Goal: Obtain resource: Obtain resource

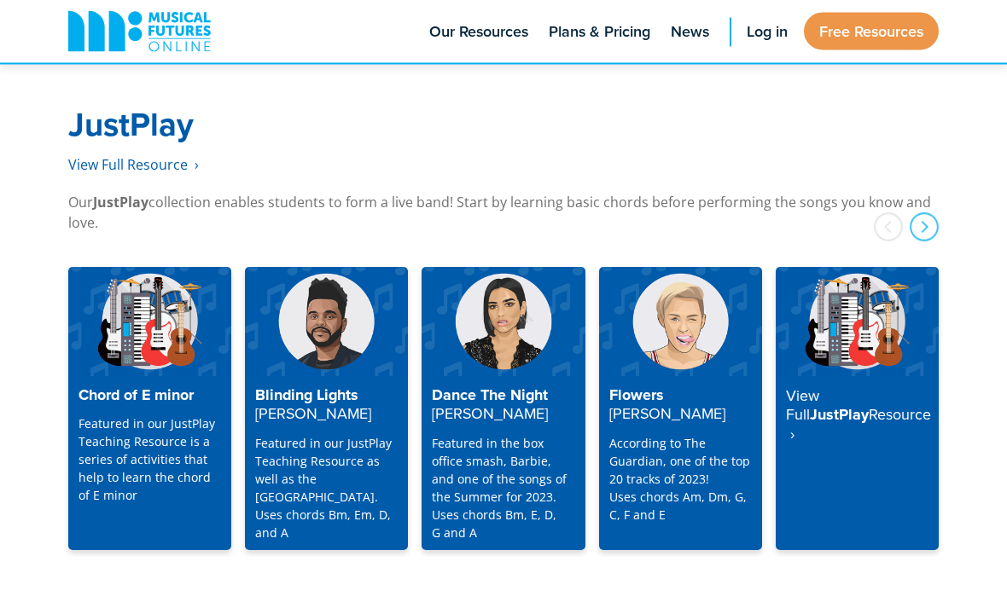
scroll to position [4351, 0]
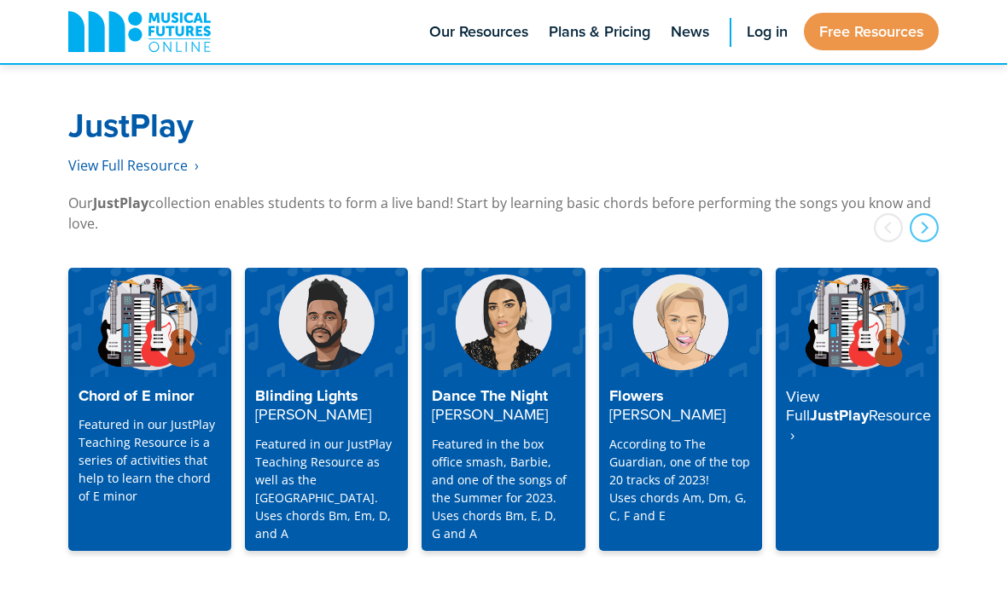
click at [875, 417] on div "View Full JustPlay Resource ‎ ›" at bounding box center [857, 464] width 163 height 174
click at [863, 401] on div "View Full JustPlay Resource ‎ ›" at bounding box center [857, 464] width 163 height 174
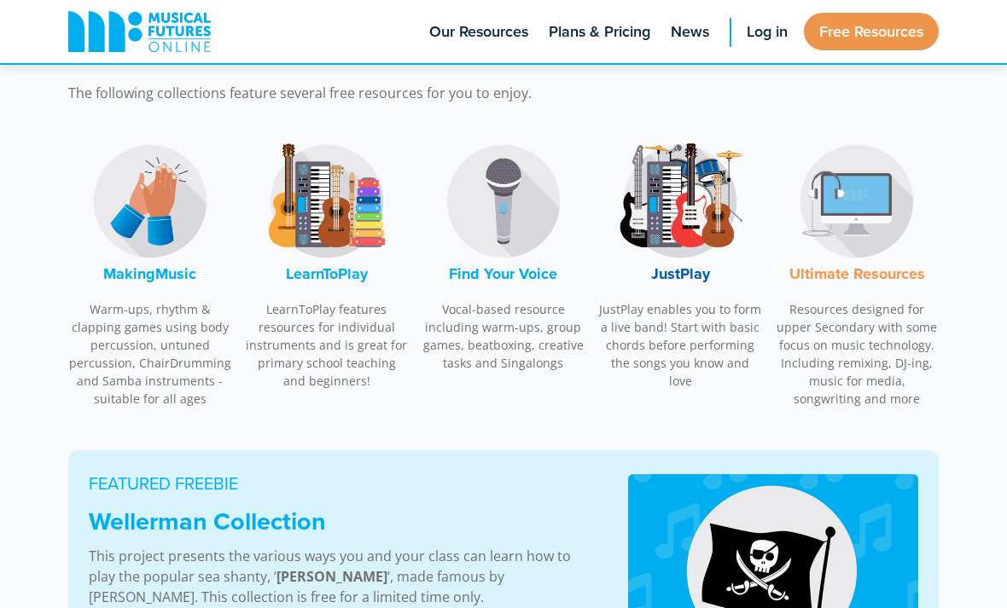
scroll to position [487, 0]
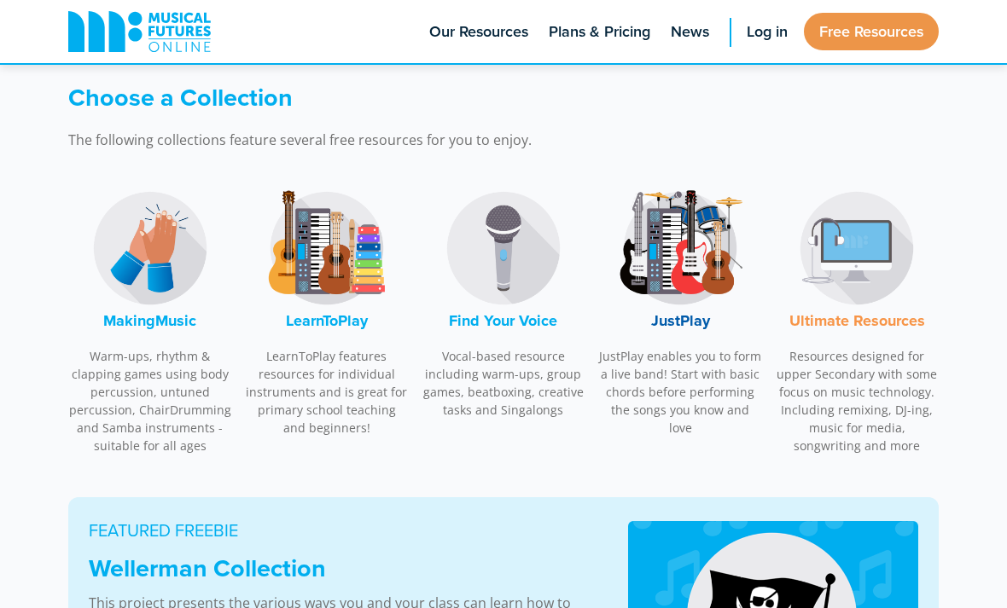
click at [710, 249] on img at bounding box center [680, 248] width 128 height 128
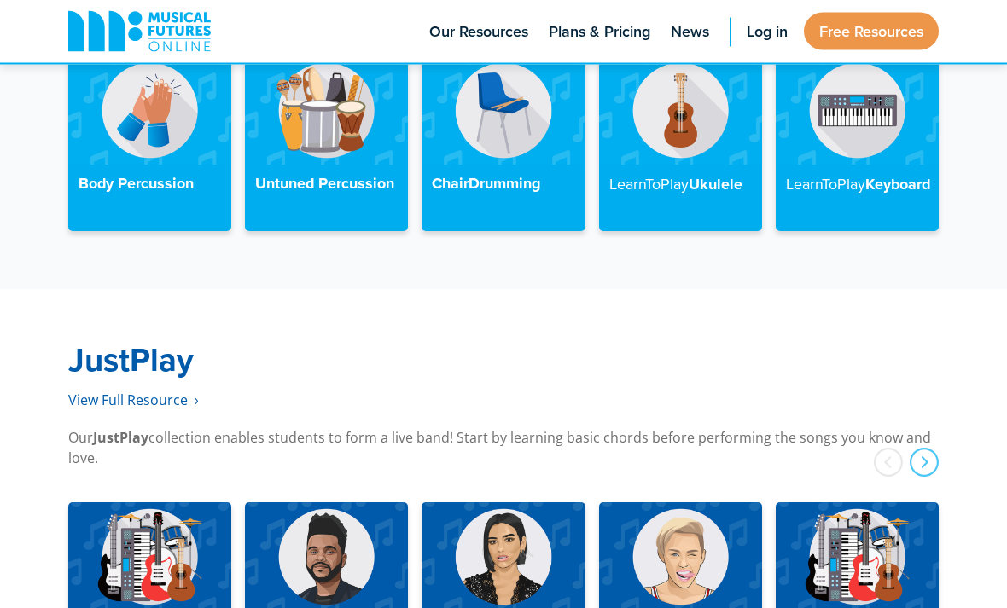
scroll to position [4092, 0]
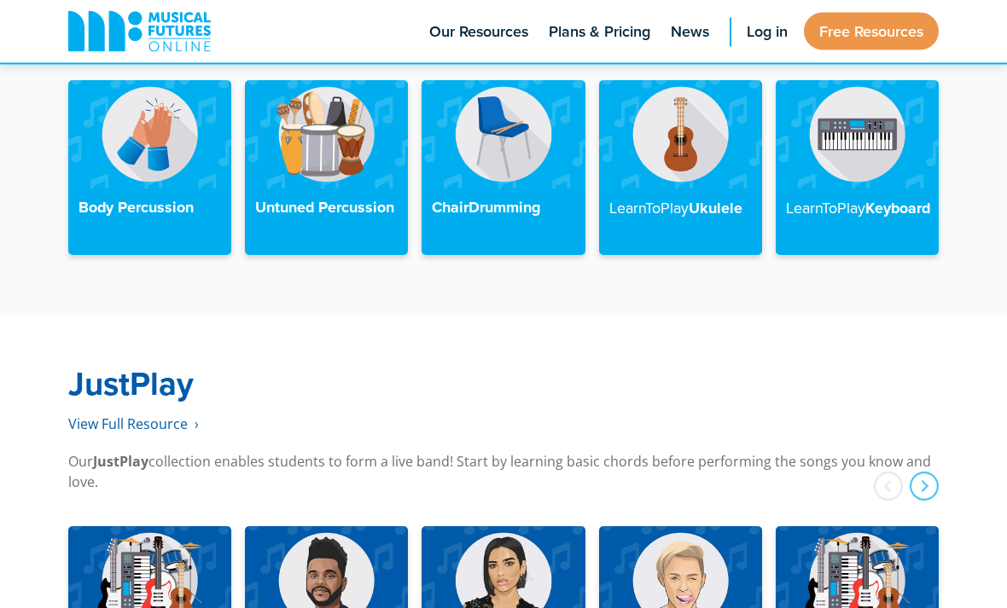
click at [909, 26] on link "Free Resources" at bounding box center [871, 32] width 135 height 38
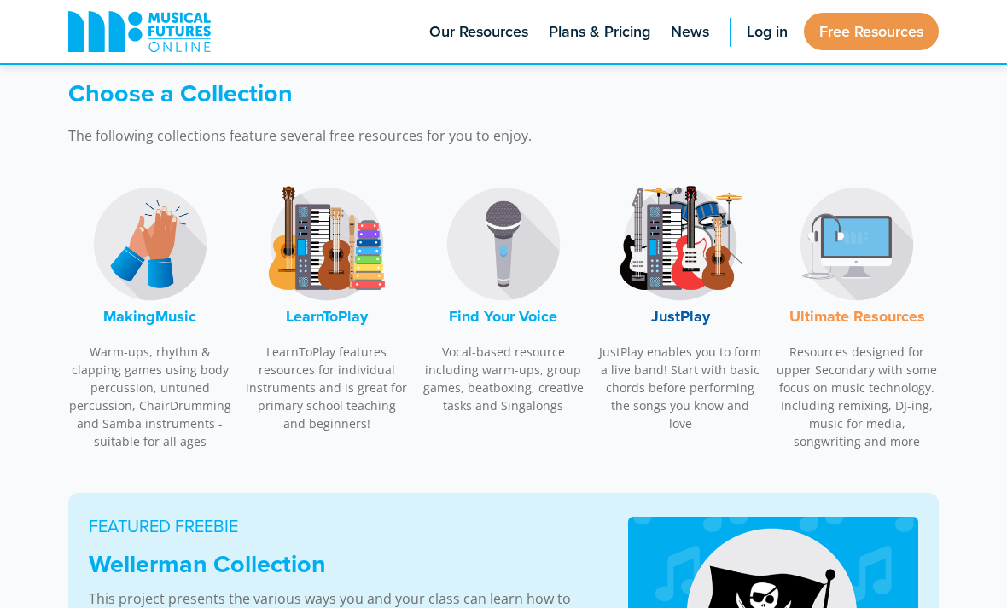
click at [732, 275] on img at bounding box center [680, 244] width 128 height 128
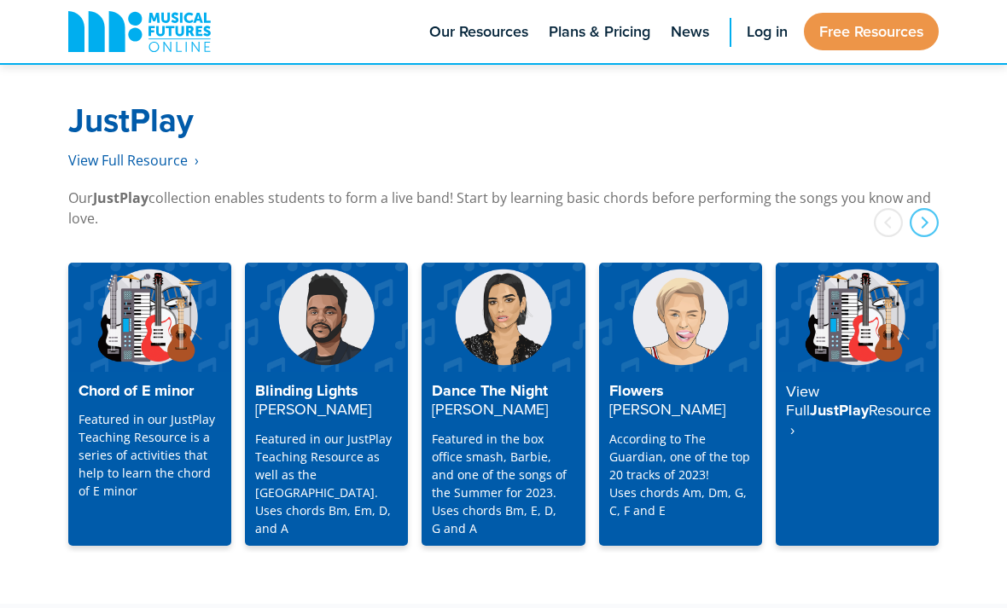
scroll to position [4361, 0]
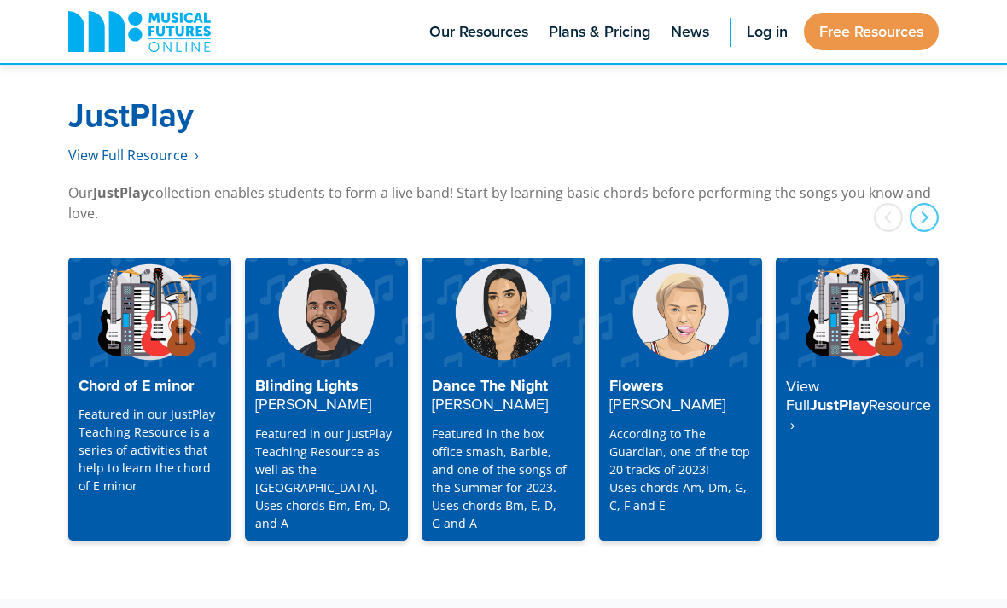
click at [830, 183] on p "Our JustPlay collection enables students to form a live band! Start by learning…" at bounding box center [503, 203] width 870 height 41
click at [83, 146] on span "View Full Resource‎‏‏‎ ‎ ›" at bounding box center [133, 155] width 131 height 19
